Goal: Information Seeking & Learning: Learn about a topic

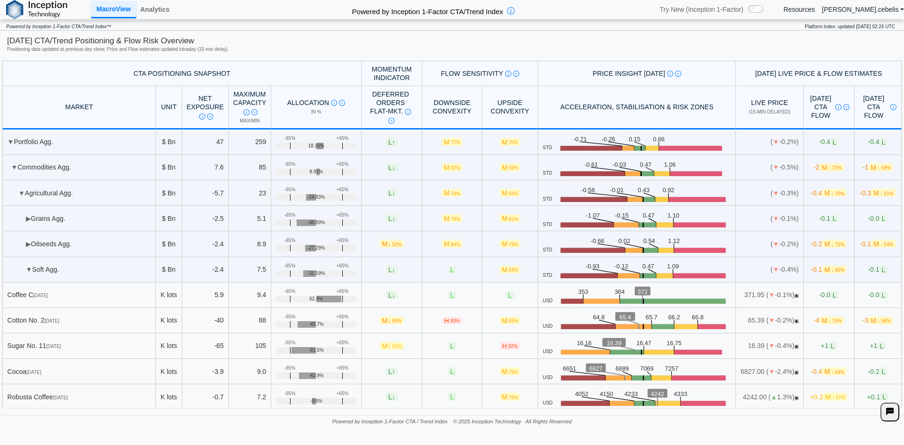
scroll to position [27, 0]
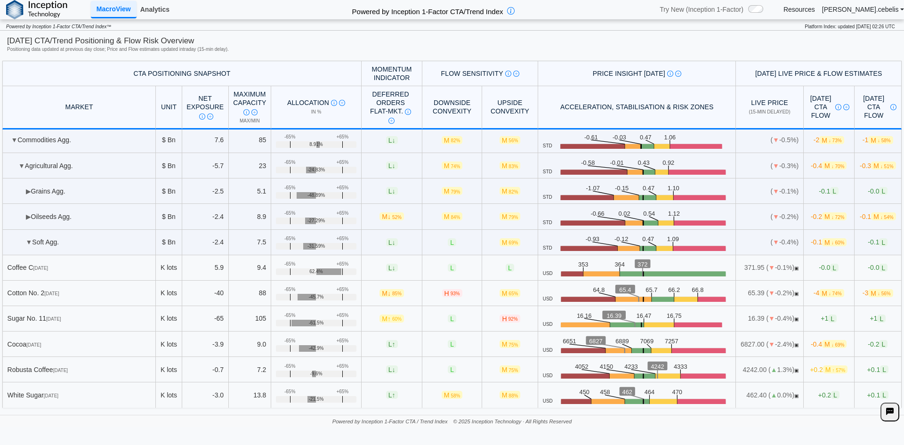
click at [158, 6] on link "Analytics" at bounding box center [155, 9] width 37 height 16
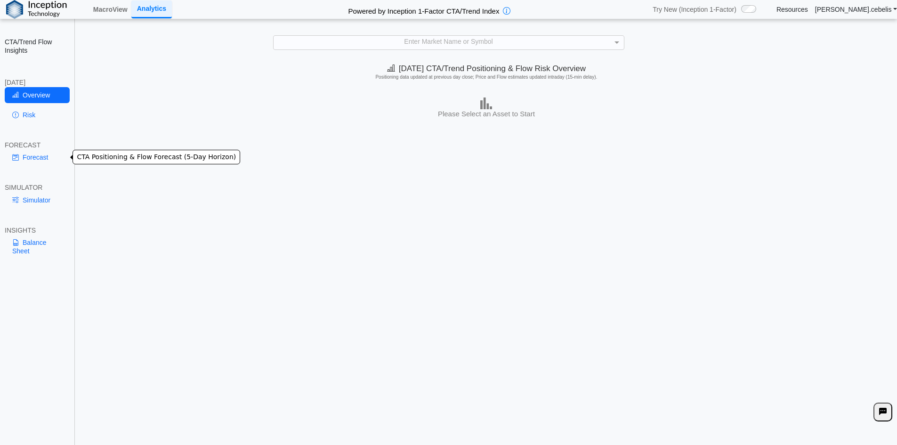
click at [30, 159] on link "Forecast" at bounding box center [37, 157] width 65 height 16
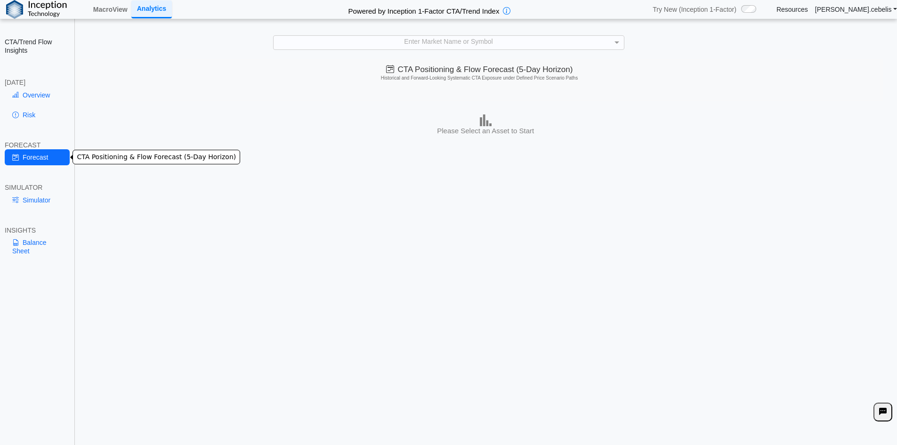
click at [30, 159] on link "Forecast" at bounding box center [37, 157] width 65 height 16
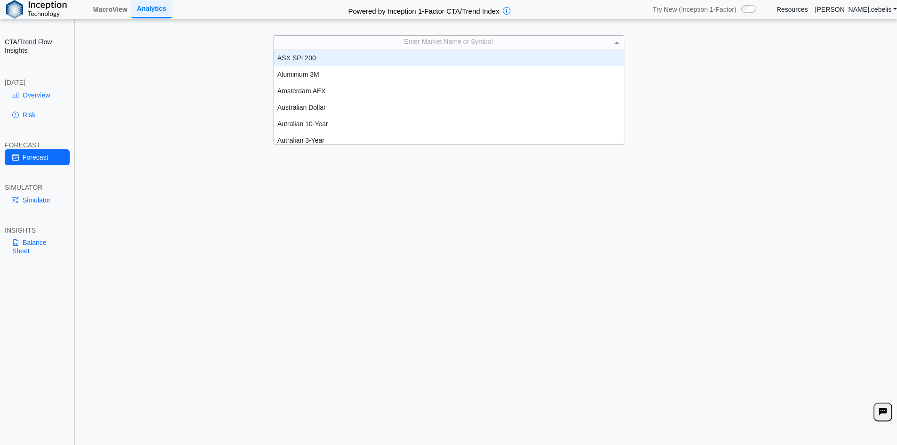
click at [455, 44] on div "Enter Market Name or Symbol" at bounding box center [449, 42] width 350 height 13
type input "*******"
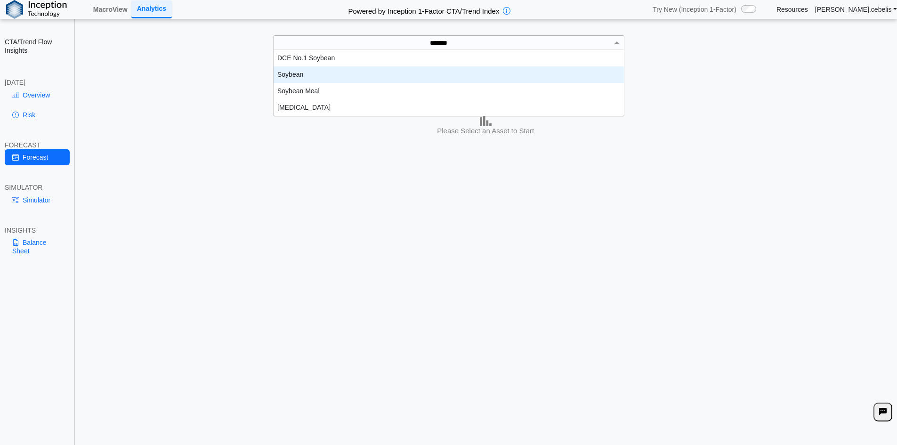
click at [310, 72] on div "Soybean" at bounding box center [449, 74] width 350 height 16
